Goal: Task Accomplishment & Management: Complete application form

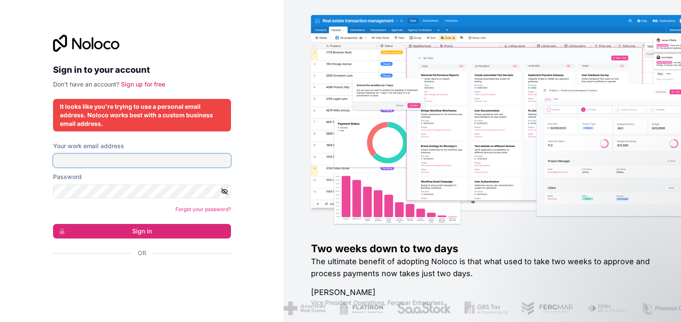
click at [110, 160] on input "Your work email address" at bounding box center [142, 161] width 178 height 14
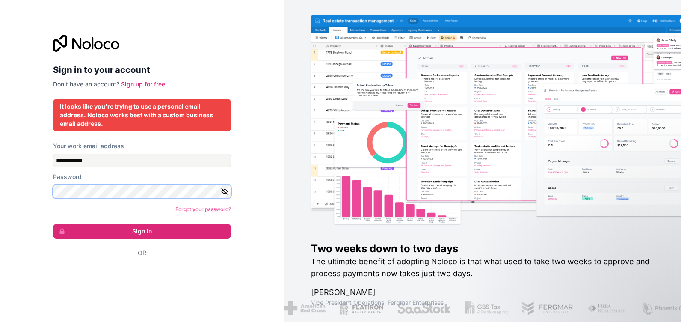
click at [53, 224] on button "Sign in" at bounding box center [142, 231] width 178 height 15
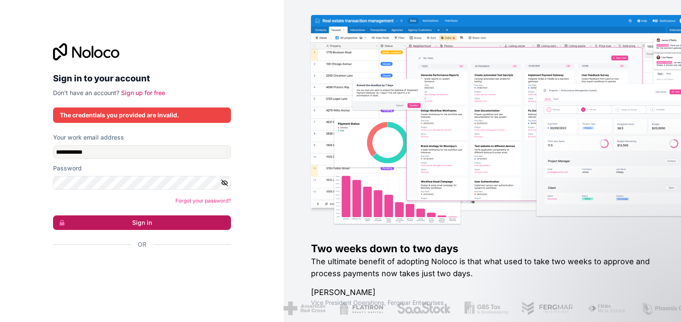
click at [127, 224] on button "Sign in" at bounding box center [142, 222] width 178 height 15
click at [231, 185] on div "**********" at bounding box center [142, 161] width 192 height 263
click at [226, 182] on icon "button" at bounding box center [225, 183] width 8 height 8
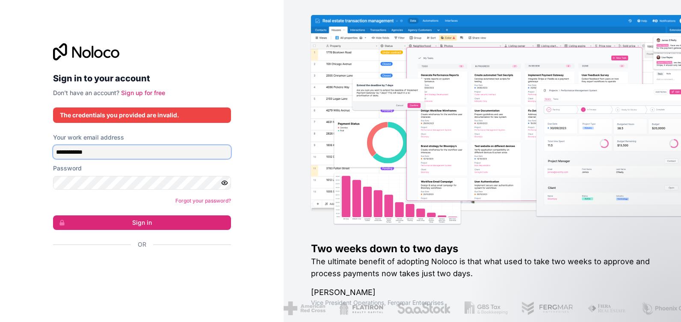
drag, startPoint x: 68, startPoint y: 154, endPoint x: 16, endPoint y: 154, distance: 52.2
click at [16, 154] on div "**********" at bounding box center [142, 161] width 284 height 322
drag, startPoint x: 74, startPoint y: 152, endPoint x: 83, endPoint y: 153, distance: 9.4
click at [83, 153] on input "**********" at bounding box center [142, 152] width 178 height 14
type input "**********"
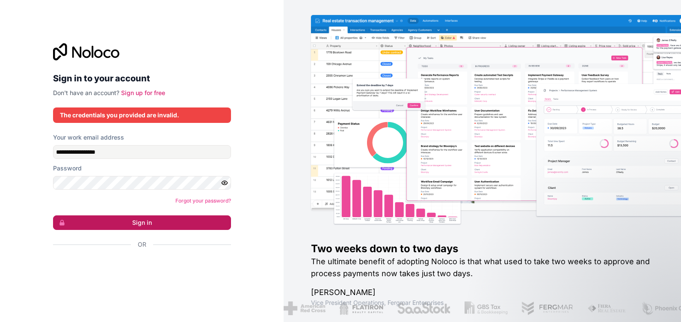
click at [201, 228] on button "Sign in" at bounding box center [142, 222] width 178 height 15
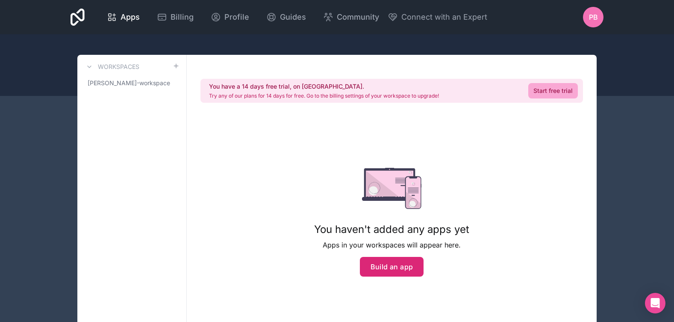
click at [390, 261] on button "Build an app" at bounding box center [392, 267] width 64 height 20
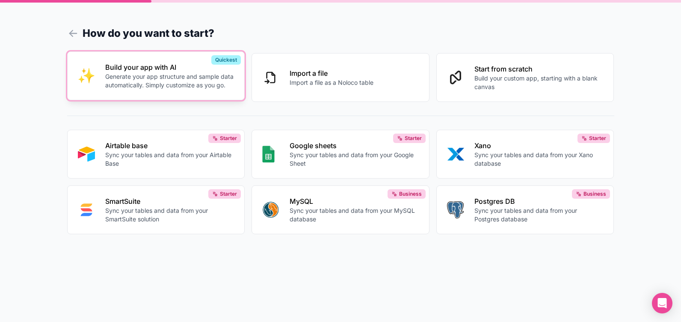
click at [185, 72] on p "Generate your app structure and sample data automatically. Simply customize as …" at bounding box center [169, 80] width 129 height 17
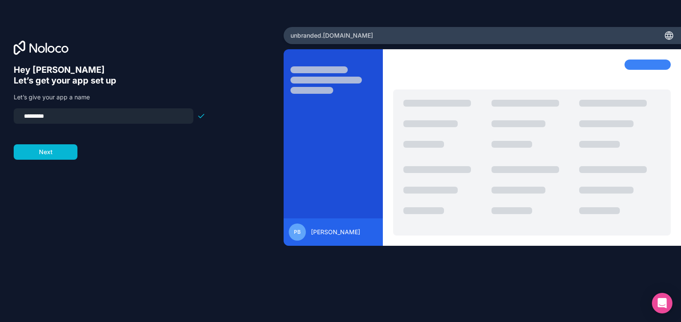
click at [67, 114] on input "*********" at bounding box center [103, 116] width 169 height 12
drag, startPoint x: 28, startPoint y: 117, endPoint x: 17, endPoint y: 121, distance: 12.1
click at [17, 121] on div "*********" at bounding box center [104, 115] width 180 height 15
type input "*********"
click at [26, 117] on input "*********" at bounding box center [103, 116] width 169 height 12
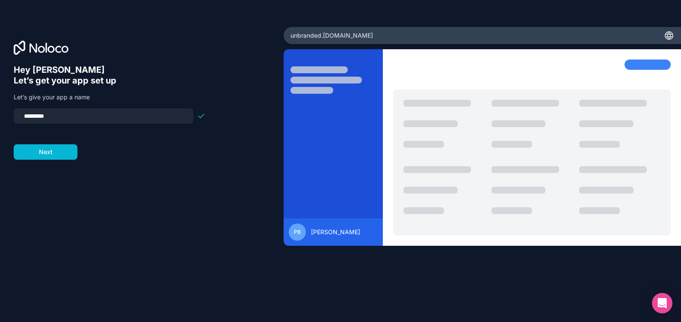
click at [28, 118] on input "*********" at bounding box center [103, 116] width 169 height 12
click button "Next" at bounding box center [46, 151] width 64 height 15
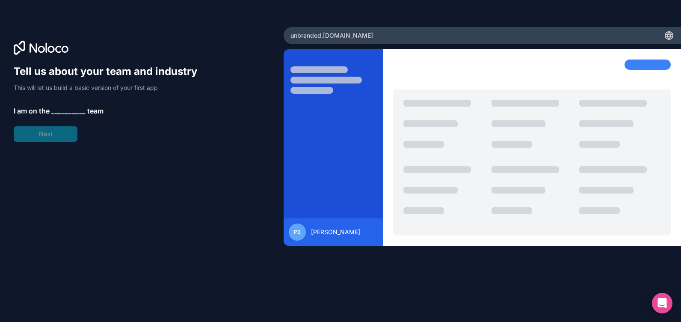
click at [65, 111] on span "__________" at bounding box center [68, 111] width 34 height 10
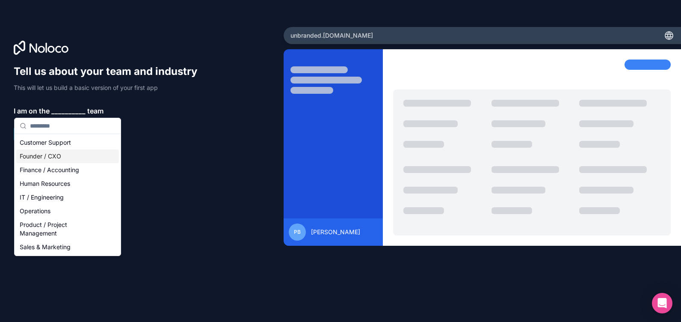
click at [56, 157] on div "Founder / CXO" at bounding box center [67, 156] width 103 height 14
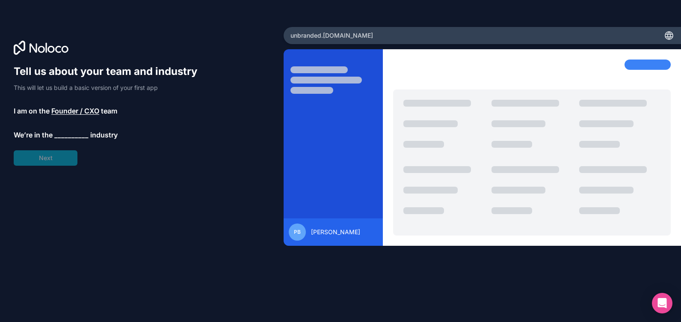
click at [79, 108] on span "Founder / CXO" at bounding box center [75, 111] width 48 height 10
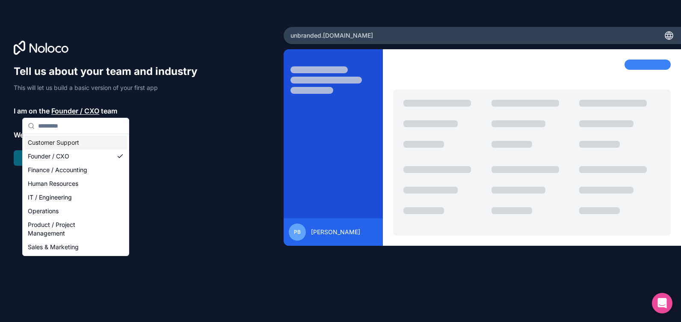
click at [181, 132] on p "We’re in the __________ industry" at bounding box center [110, 135] width 192 height 10
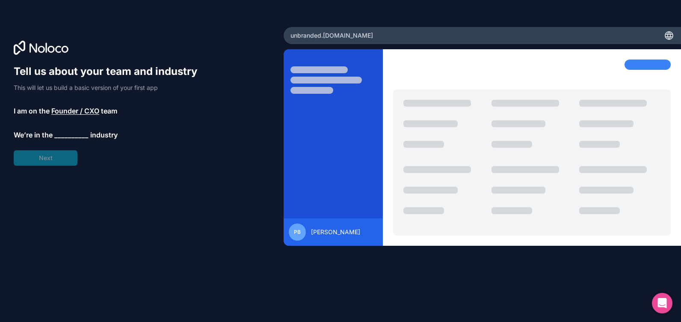
click at [80, 135] on span "__________" at bounding box center [71, 135] width 34 height 10
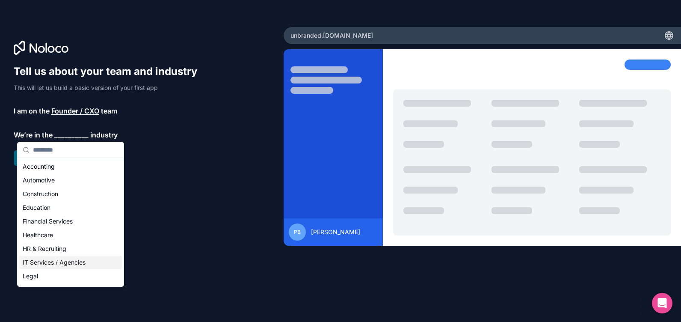
click at [56, 263] on div "IT Services / Agencies" at bounding box center [70, 262] width 103 height 14
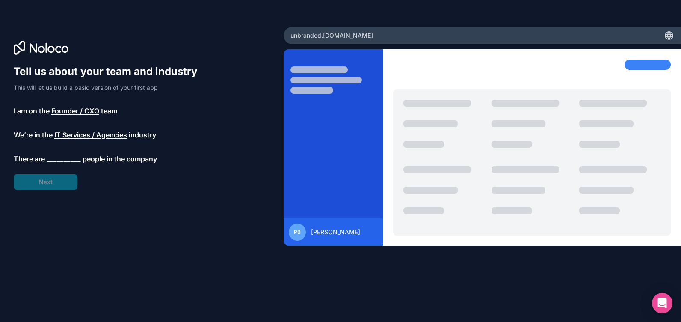
click at [74, 155] on span "__________" at bounding box center [64, 159] width 34 height 10
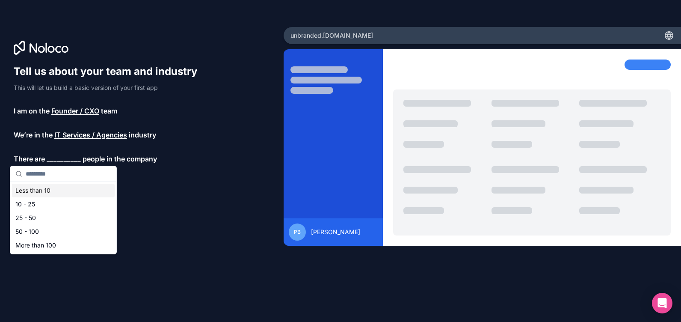
click at [56, 189] on div "Less than 10" at bounding box center [63, 190] width 103 height 14
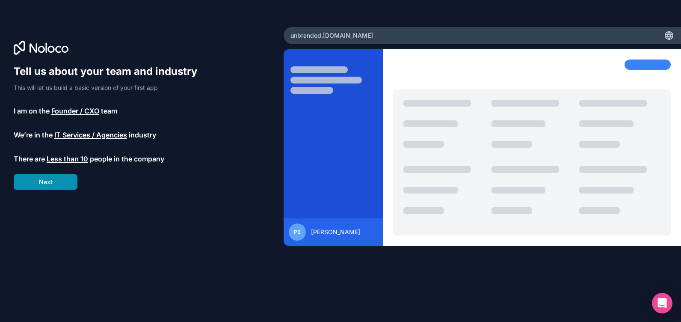
click at [57, 179] on button "Next" at bounding box center [46, 181] width 64 height 15
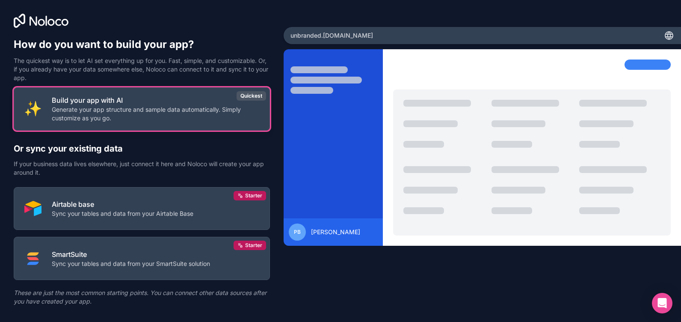
click at [189, 114] on p "Generate your app structure and sample data automatically. Simply customize as …" at bounding box center [155, 113] width 207 height 17
click at [164, 104] on p "Build your app with AI" at bounding box center [155, 100] width 207 height 10
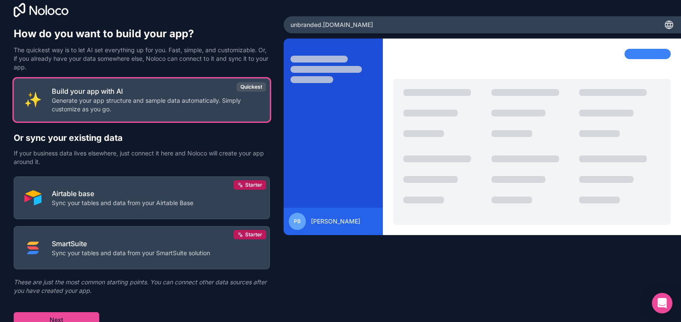
scroll to position [16, 0]
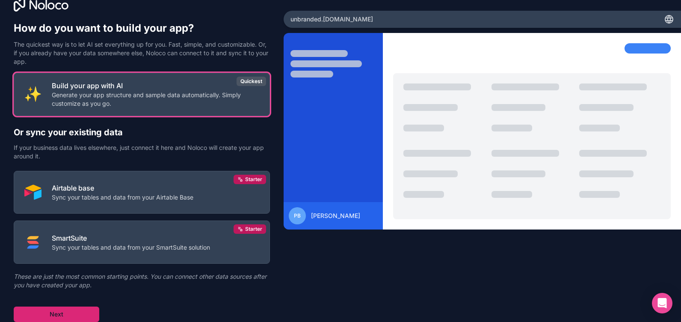
click at [48, 312] on button "Next" at bounding box center [57, 313] width 86 height 15
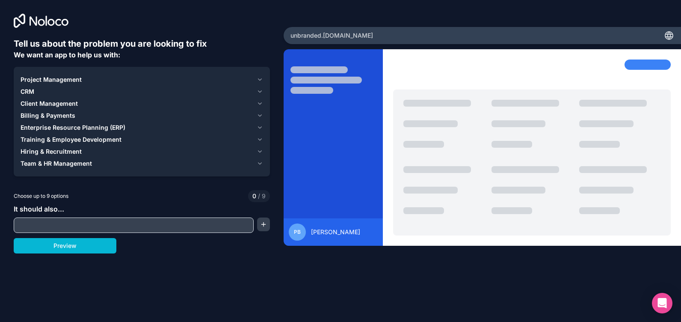
click at [261, 79] on icon "button" at bounding box center [260, 79] width 6 height 7
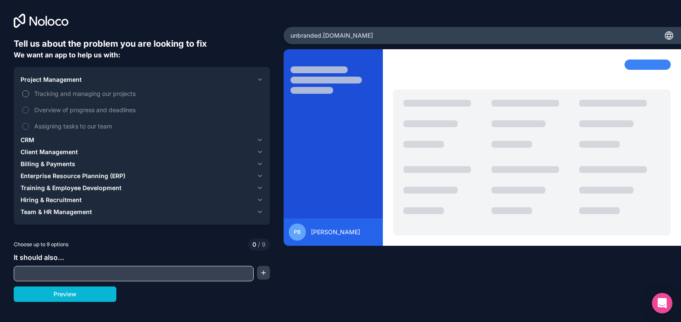
click at [25, 95] on button "Tracking and managing our projects" at bounding box center [25, 93] width 7 height 7
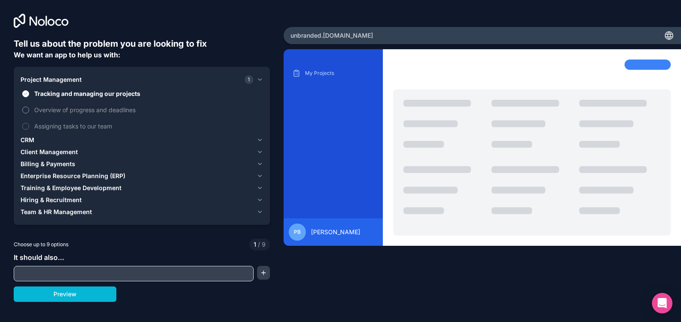
click at [25, 114] on label "Overview of progress and deadlines" at bounding box center [142, 110] width 243 height 16
click at [25, 113] on button "Overview of progress and deadlines" at bounding box center [25, 109] width 7 height 7
click at [28, 127] on button "Assigning tasks to our team" at bounding box center [25, 126] width 7 height 7
click at [262, 139] on icon "button" at bounding box center [260, 139] width 6 height 7
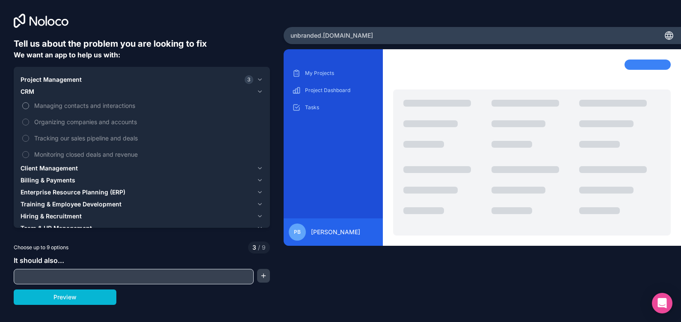
click at [27, 104] on button "Managing contacts and interactions" at bounding box center [25, 105] width 7 height 7
click at [25, 125] on label "Organizing companies and accounts" at bounding box center [142, 122] width 243 height 16
click at [25, 125] on button "Organizing companies and accounts" at bounding box center [25, 121] width 7 height 7
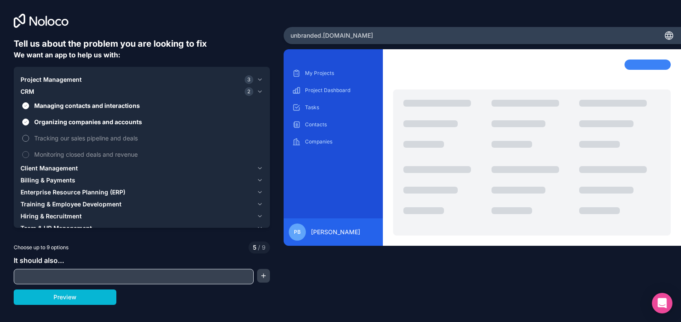
click at [25, 138] on button "Tracking our sales pipeline and deals" at bounding box center [25, 138] width 7 height 7
click at [26, 153] on button "Monitoring closed deals and revenue" at bounding box center [25, 154] width 7 height 7
click at [260, 167] on icon "button" at bounding box center [260, 168] width 6 height 7
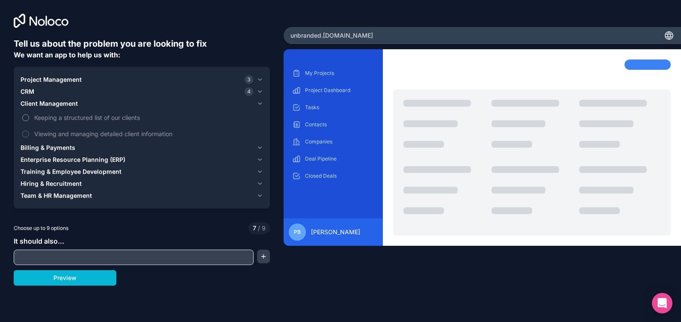
click at [26, 118] on button "Keeping a structured list of our clients" at bounding box center [25, 117] width 7 height 7
click at [27, 134] on button "Viewing and managing detailed client information" at bounding box center [25, 133] width 7 height 7
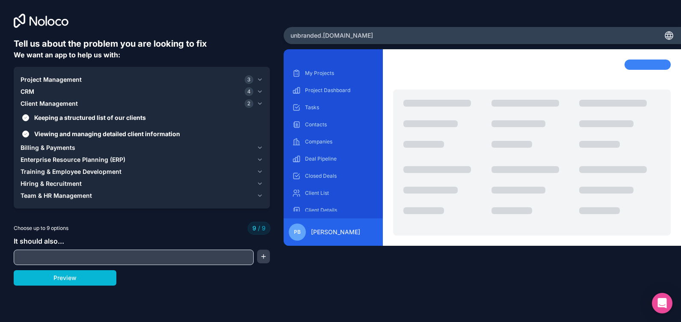
click at [261, 142] on button "Billing & Payments" at bounding box center [142, 148] width 243 height 12
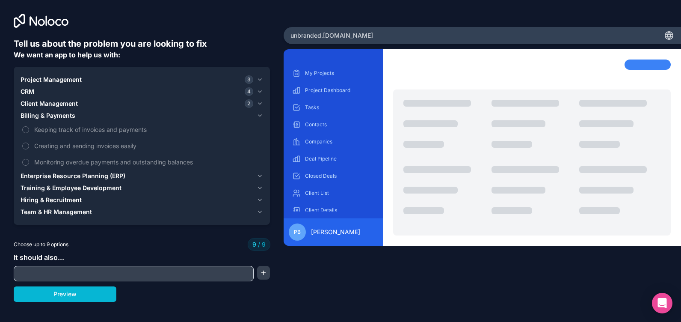
click at [65, 104] on span "Client Management" at bounding box center [49, 103] width 57 height 9
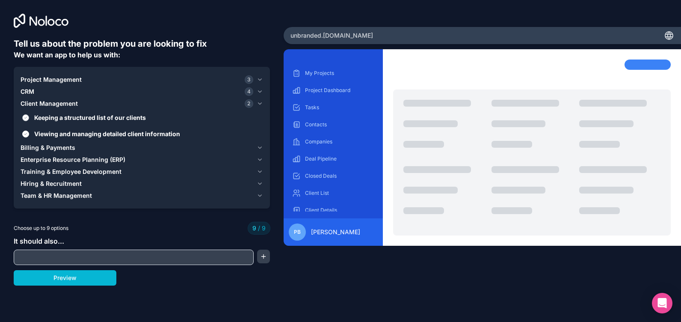
click at [61, 116] on span "Keeping a structured list of our clients" at bounding box center [147, 117] width 227 height 9
click at [29, 116] on button "Keeping a structured list of our clients" at bounding box center [25, 117] width 7 height 7
click at [50, 130] on span "Viewing and managing detailed client information" at bounding box center [147, 133] width 227 height 9
click at [29, 130] on button "Viewing and managing detailed client information" at bounding box center [25, 133] width 7 height 7
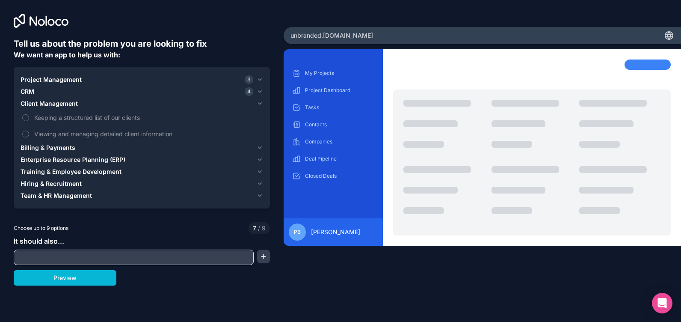
click at [260, 103] on icon "button" at bounding box center [260, 103] width 6 height 7
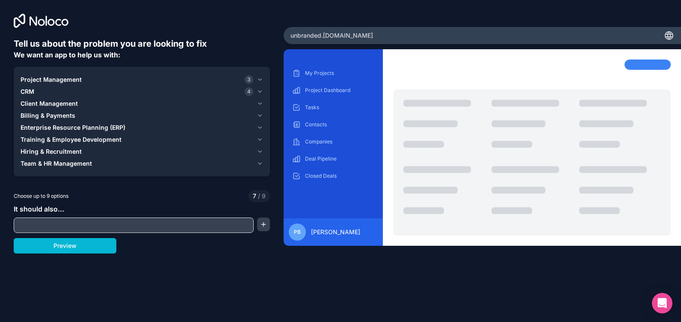
click at [89, 113] on div "Billing & Payments" at bounding box center [137, 115] width 233 height 9
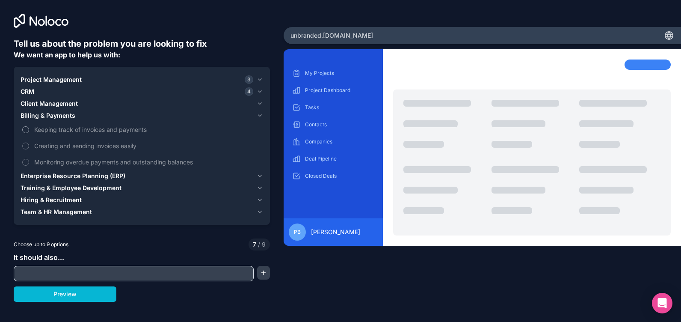
click at [52, 130] on span "Keeping track of invoices and payments" at bounding box center [147, 129] width 227 height 9
click at [29, 130] on button "Keeping track of invoices and payments" at bounding box center [25, 129] width 7 height 7
click at [76, 142] on span "Creating and sending invoices easily" at bounding box center [147, 145] width 227 height 9
click at [29, 142] on button "Creating and sending invoices easily" at bounding box center [25, 145] width 7 height 7
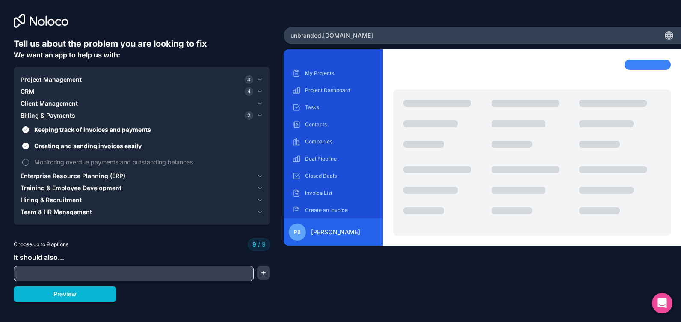
click at [65, 162] on span "Monitoring overdue payments and outstanding balances" at bounding box center [147, 161] width 227 height 9
click at [141, 85] on button "Project Management 3" at bounding box center [142, 80] width 243 height 12
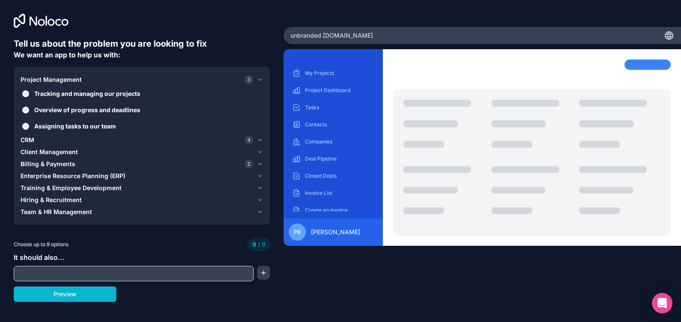
click at [80, 77] on span "Project Management" at bounding box center [51, 79] width 61 height 9
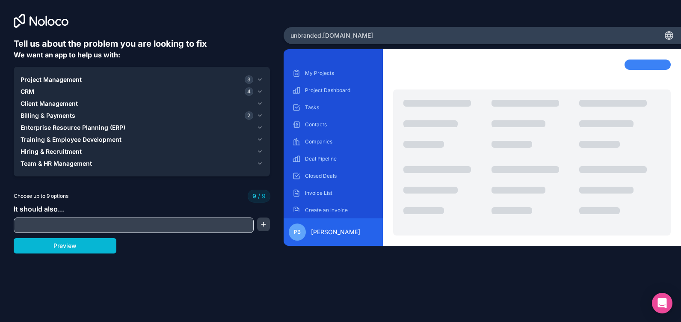
click at [73, 90] on div "CRM 4" at bounding box center [137, 91] width 233 height 9
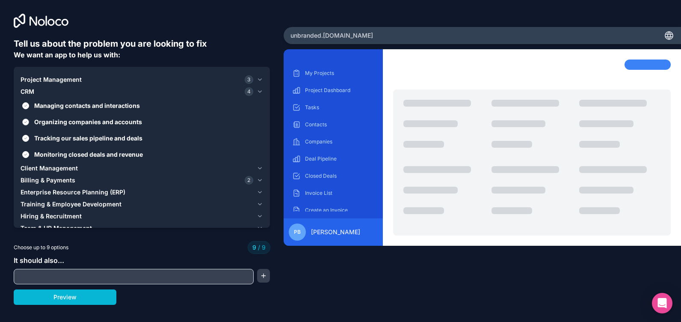
click at [81, 125] on span "Organizing companies and accounts" at bounding box center [147, 121] width 227 height 9
click at [29, 125] on button "Organizing companies and accounts" at bounding box center [25, 121] width 7 height 7
click at [257, 94] on icon "button" at bounding box center [260, 91] width 6 height 7
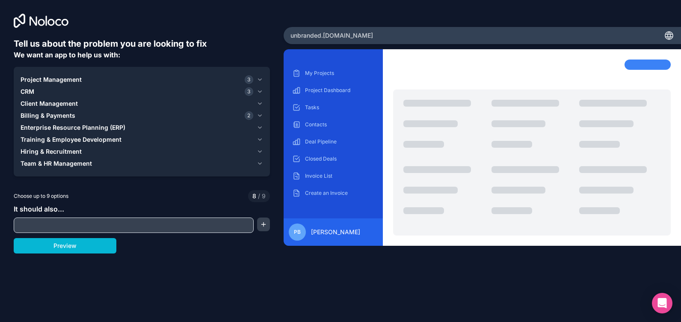
click at [75, 116] on div "Billing & Payments 2" at bounding box center [137, 115] width 233 height 9
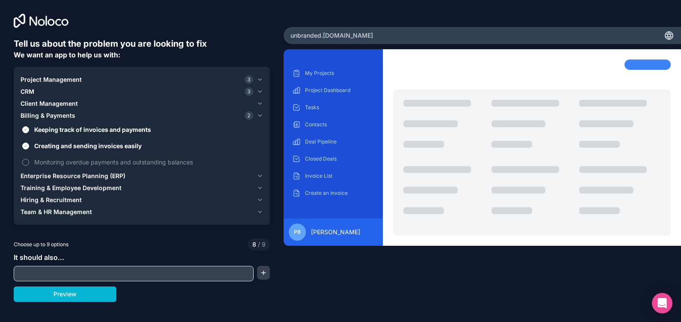
click at [40, 160] on span "Monitoring overdue payments and outstanding balances" at bounding box center [147, 161] width 227 height 9
click at [29, 160] on button "Monitoring overdue payments and outstanding balances" at bounding box center [25, 162] width 7 height 7
click at [56, 272] on input "text" at bounding box center [134, 273] width 236 height 12
click at [98, 270] on input "text" at bounding box center [134, 273] width 236 height 12
click at [64, 268] on input "text" at bounding box center [134, 273] width 236 height 12
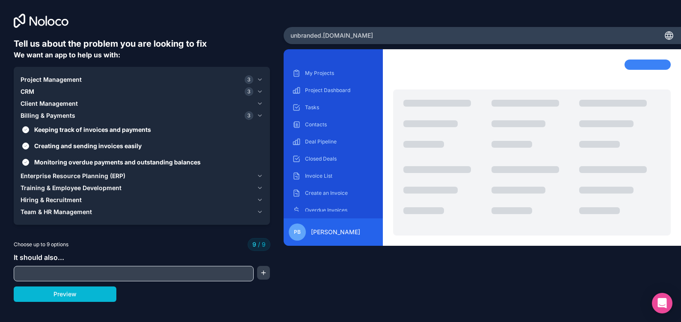
click at [260, 115] on icon "button" at bounding box center [260, 115] width 6 height 7
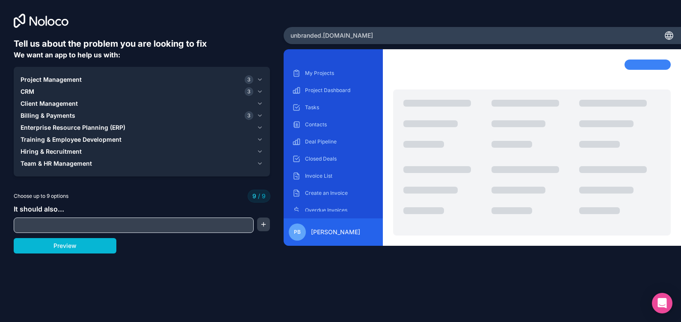
click at [76, 227] on input "text" at bounding box center [134, 225] width 236 height 12
type input "**********"
click at [260, 225] on button "button" at bounding box center [263, 224] width 13 height 14
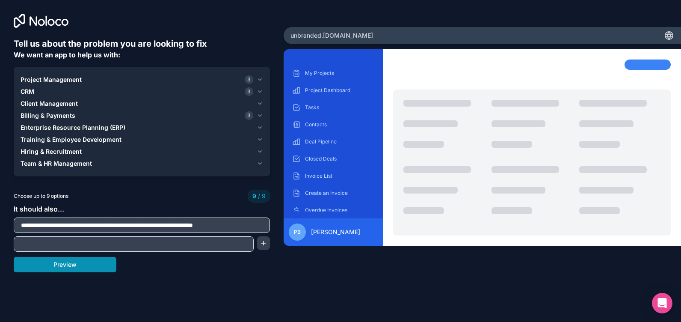
click at [85, 264] on button "Preview" at bounding box center [65, 264] width 103 height 15
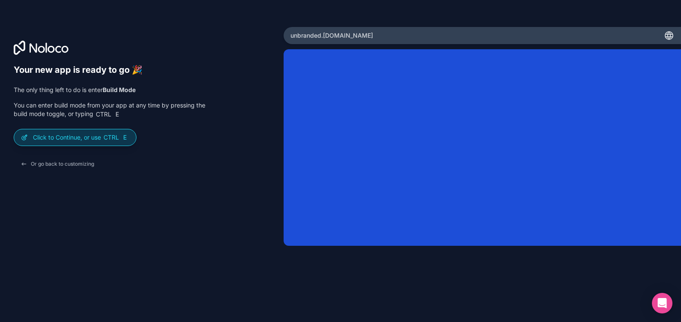
click at [101, 137] on p "Click to Continue, or use Ctrl E" at bounding box center [81, 137] width 96 height 9
click at [116, 136] on span "Ctrl" at bounding box center [111, 137] width 17 height 8
click at [61, 139] on p "Click to Continue, or use Ctrl E" at bounding box center [81, 137] width 96 height 9
click at [79, 130] on div "Click to Continue, or use Ctrl E" at bounding box center [75, 137] width 122 height 16
